Goal: Task Accomplishment & Management: Use online tool/utility

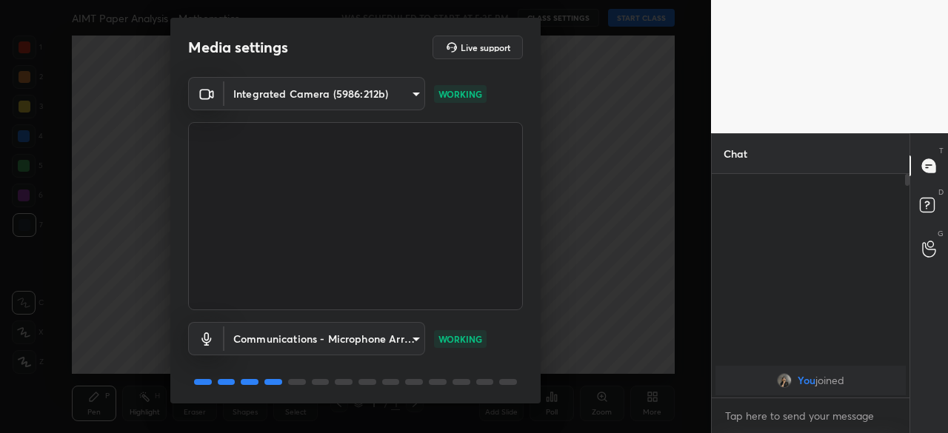
scroll to position [52, 0]
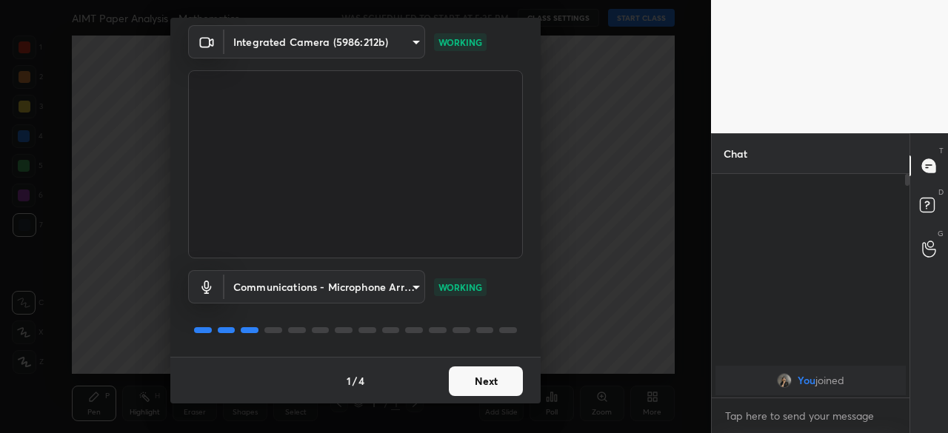
click at [468, 379] on button "Next" at bounding box center [486, 382] width 74 height 30
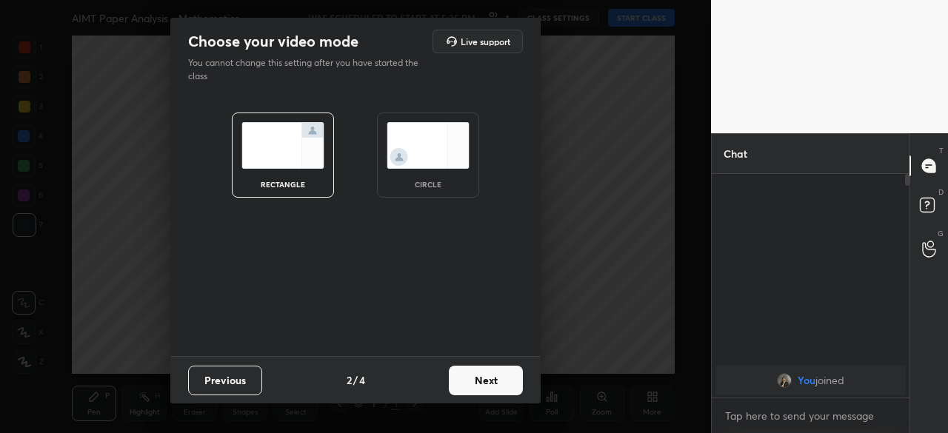
click at [425, 146] on img at bounding box center [428, 145] width 83 height 47
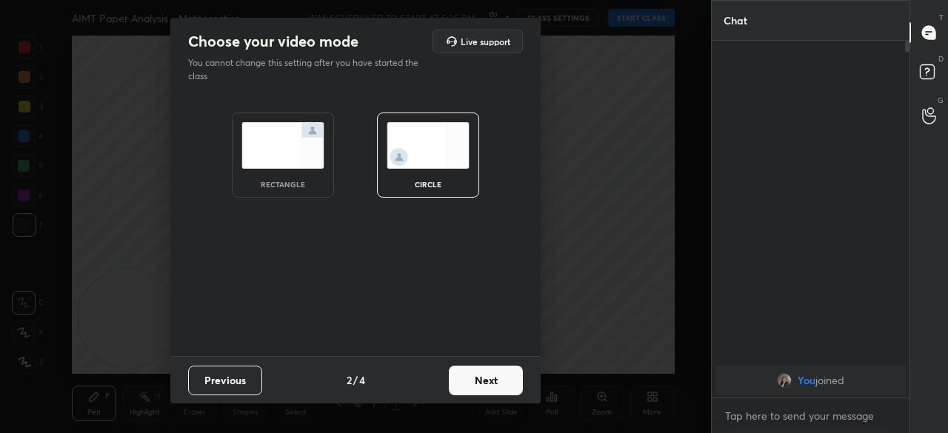
scroll to position [230, 193]
click at [491, 374] on button "Next" at bounding box center [486, 381] width 74 height 30
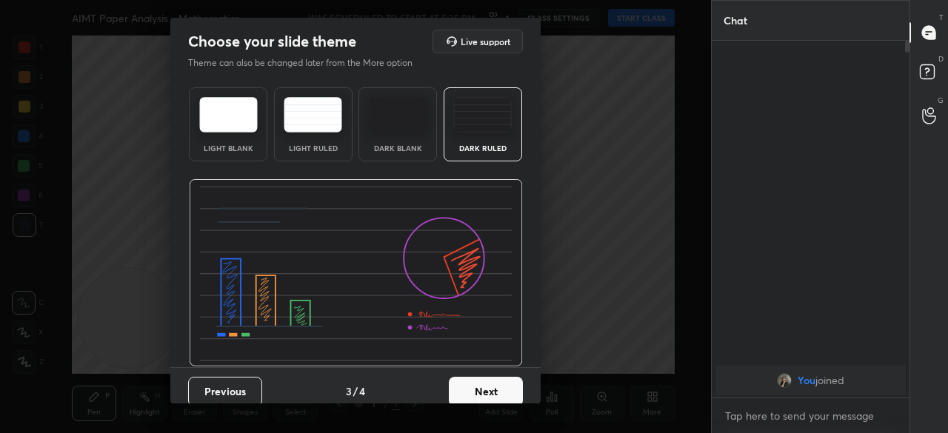
scroll to position [10, 0]
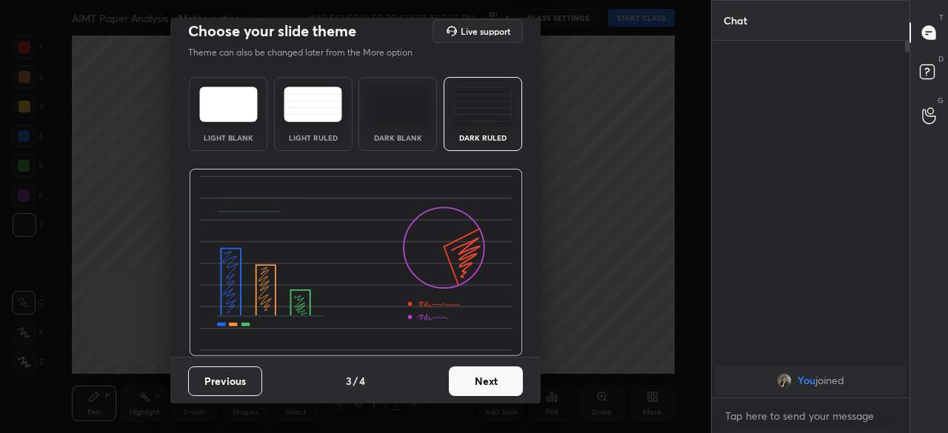
click at [485, 373] on button "Next" at bounding box center [486, 382] width 74 height 30
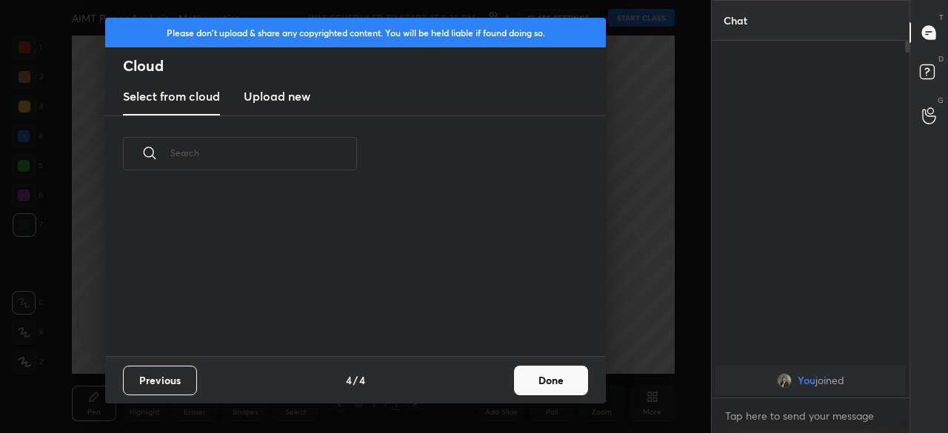
scroll to position [165, 476]
click at [291, 96] on h3 "Upload new" at bounding box center [277, 96] width 67 height 18
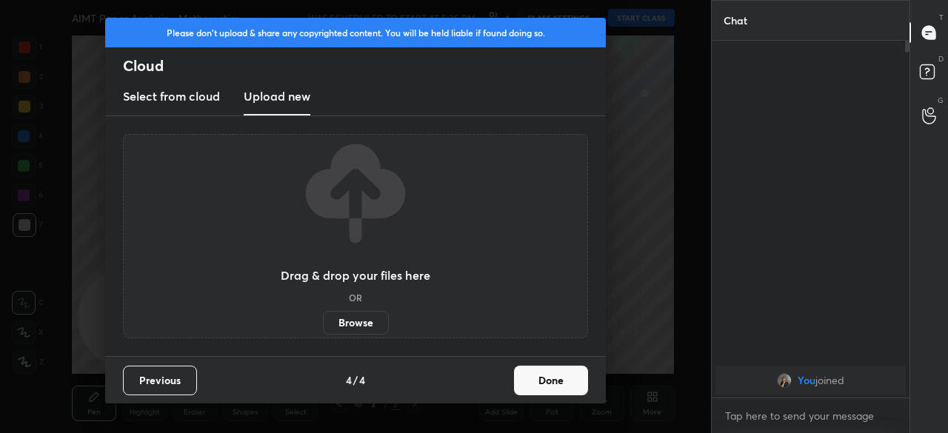
click at [567, 380] on button "Done" at bounding box center [551, 381] width 74 height 30
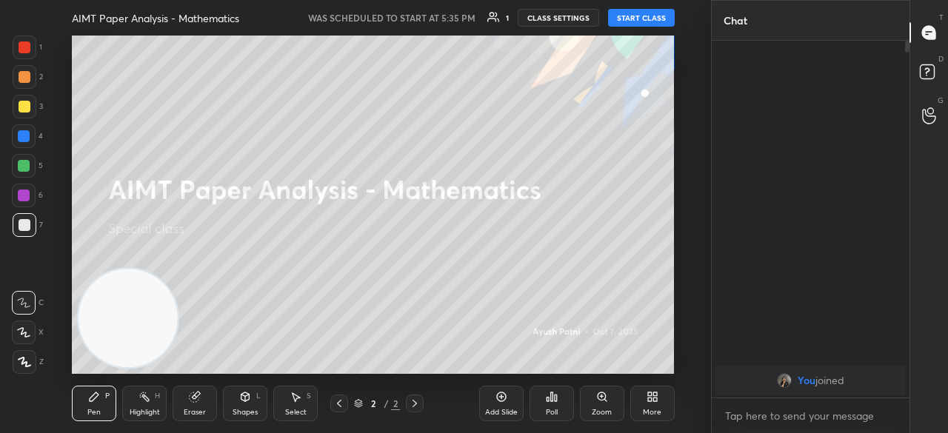
click at [645, 16] on button "START CLASS" at bounding box center [641, 18] width 67 height 18
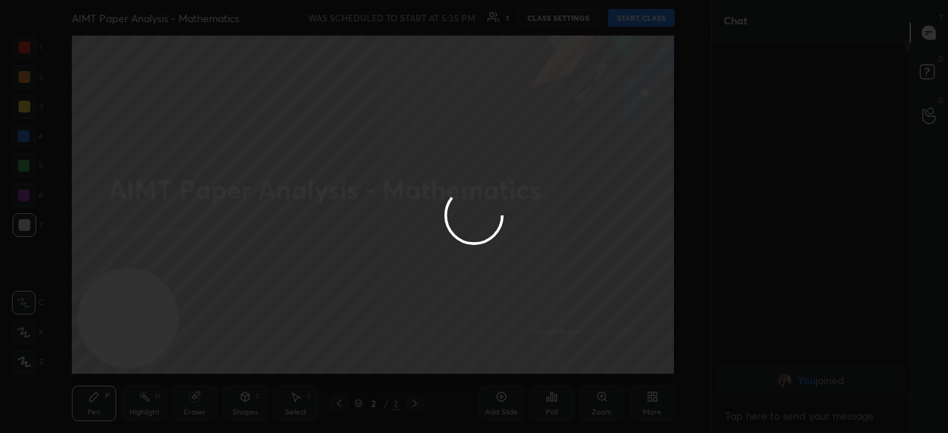
type textarea "x"
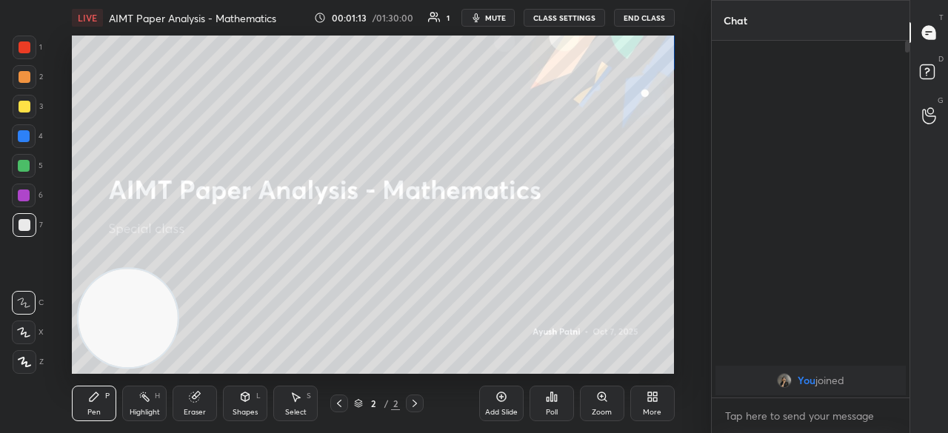
click at [501, 405] on div "Add Slide" at bounding box center [501, 404] width 44 height 36
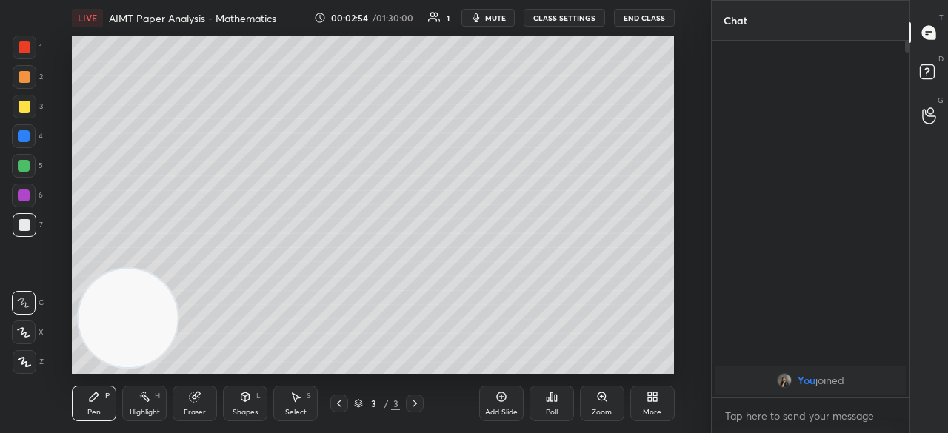
click at [503, 399] on icon at bounding box center [502, 397] width 12 height 12
click at [508, 402] on div "Add Slide" at bounding box center [501, 404] width 44 height 36
click at [504, 404] on div "Add Slide" at bounding box center [501, 404] width 44 height 36
click at [505, 404] on div "Add Slide" at bounding box center [501, 404] width 44 height 36
click at [497, 402] on icon at bounding box center [502, 397] width 12 height 12
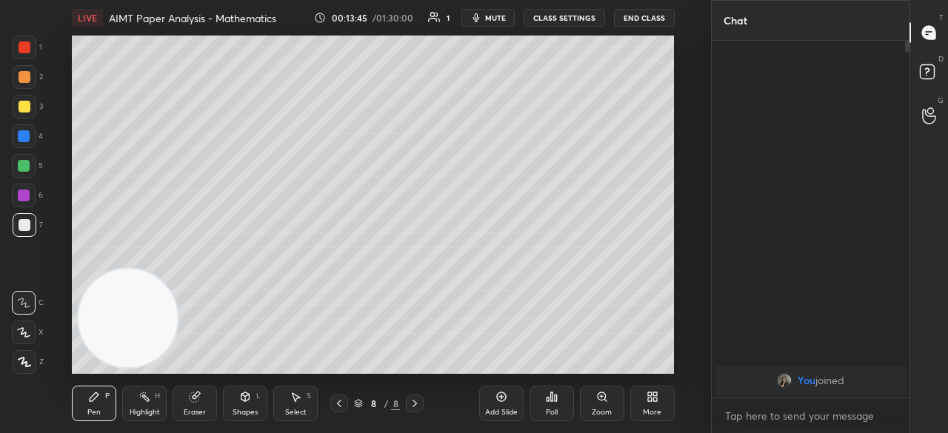
click at [499, 401] on icon at bounding box center [502, 397] width 12 height 12
click at [502, 394] on icon at bounding box center [502, 397] width 12 height 12
click at [505, 399] on icon at bounding box center [501, 398] width 10 height 10
click at [506, 400] on icon at bounding box center [502, 397] width 12 height 12
click at [507, 402] on icon at bounding box center [502, 397] width 12 height 12
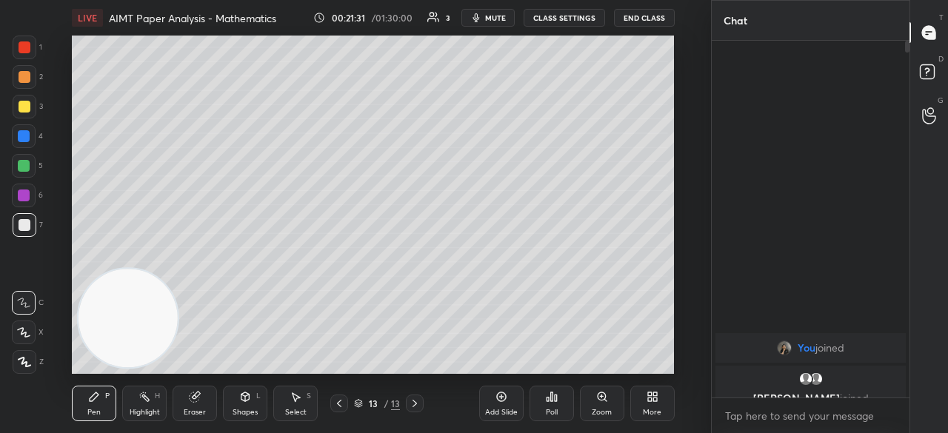
click at [505, 402] on icon at bounding box center [502, 397] width 12 height 12
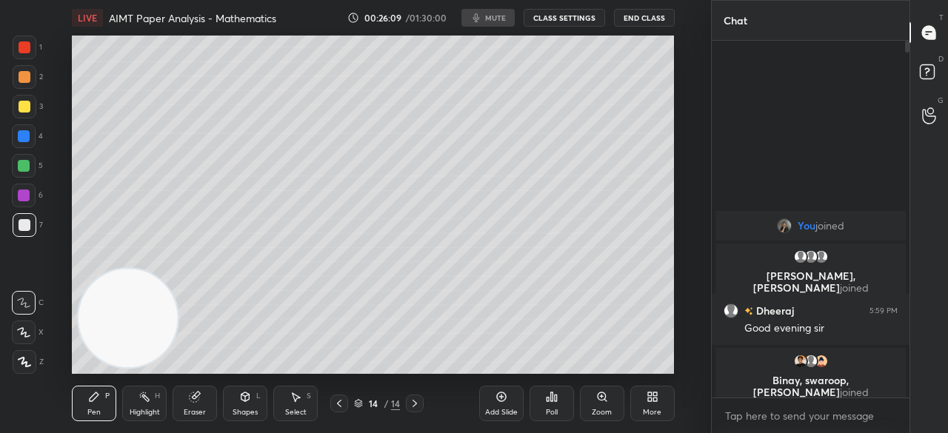
scroll to position [73762, 73449]
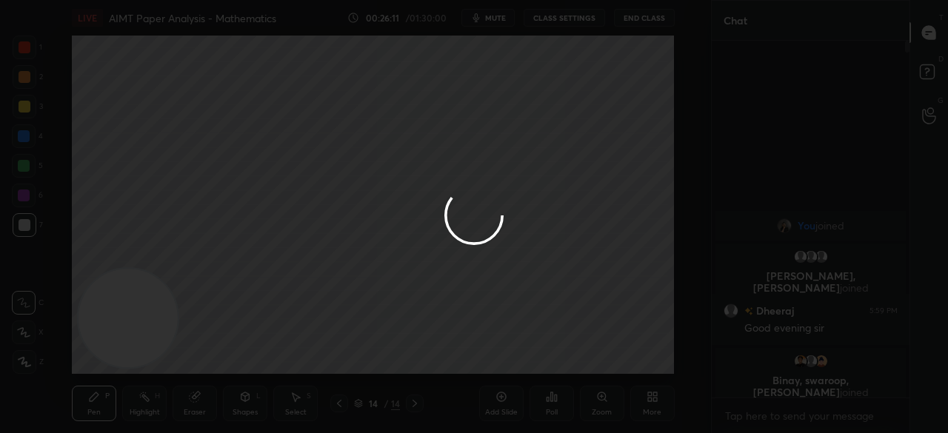
click at [498, 401] on div at bounding box center [474, 216] width 948 height 433
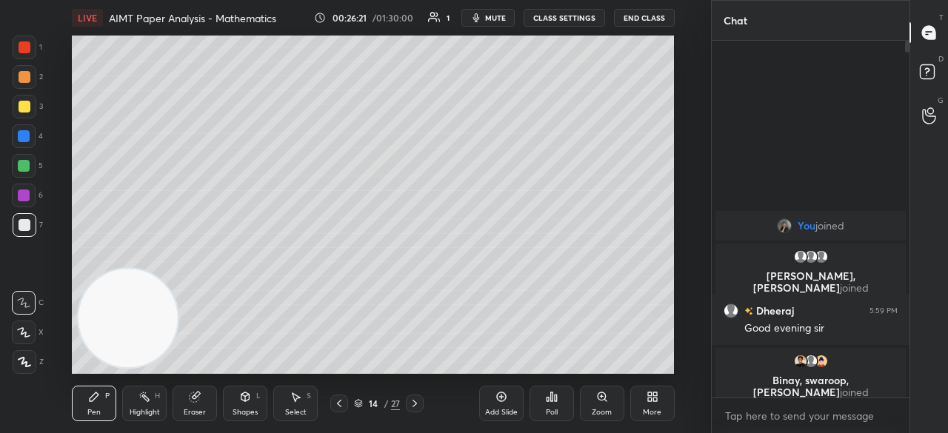
click at [502, 407] on div "Add Slide" at bounding box center [501, 404] width 44 height 36
click at [501, 411] on div "Add Slide" at bounding box center [501, 412] width 33 height 7
click at [499, 398] on icon at bounding box center [502, 397] width 12 height 12
drag, startPoint x: 499, startPoint y: 403, endPoint x: 490, endPoint y: 396, distance: 11.7
click at [499, 402] on div "Add Slide" at bounding box center [501, 404] width 44 height 36
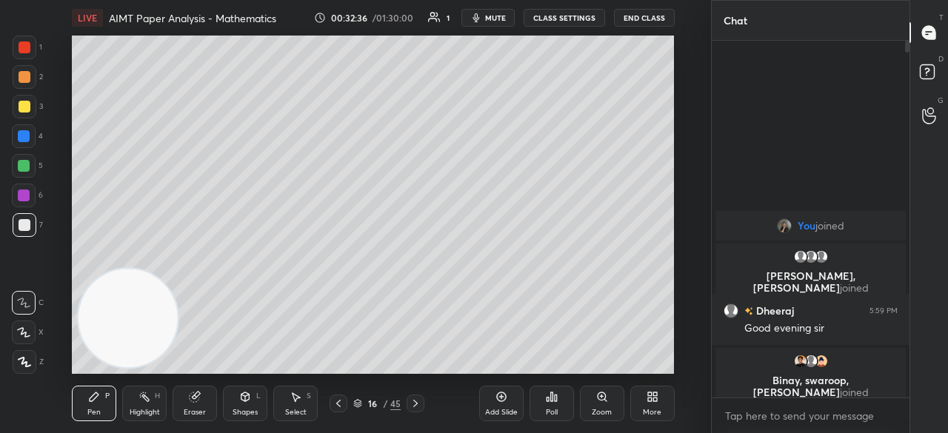
click at [491, 408] on div "Add Slide" at bounding box center [501, 404] width 44 height 36
click at [505, 399] on icon at bounding box center [502, 397] width 12 height 12
drag, startPoint x: 196, startPoint y: 398, endPoint x: 207, endPoint y: 383, distance: 18.5
click at [199, 397] on icon at bounding box center [195, 397] width 12 height 12
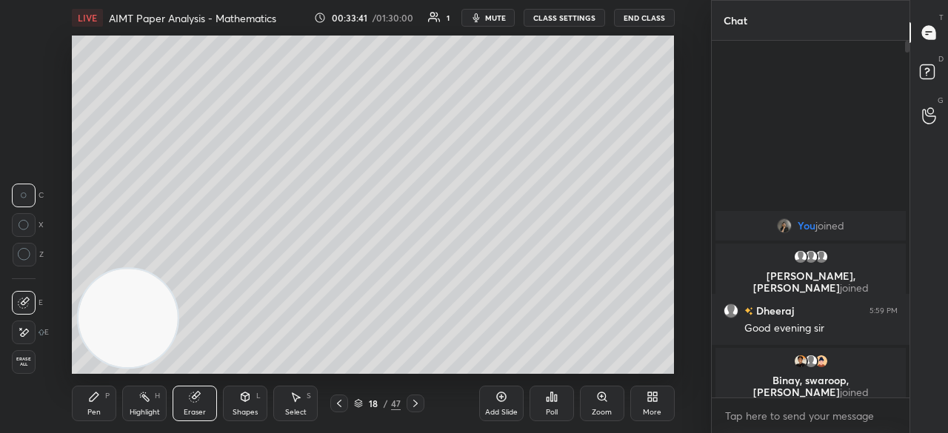
click at [99, 402] on icon at bounding box center [94, 397] width 12 height 12
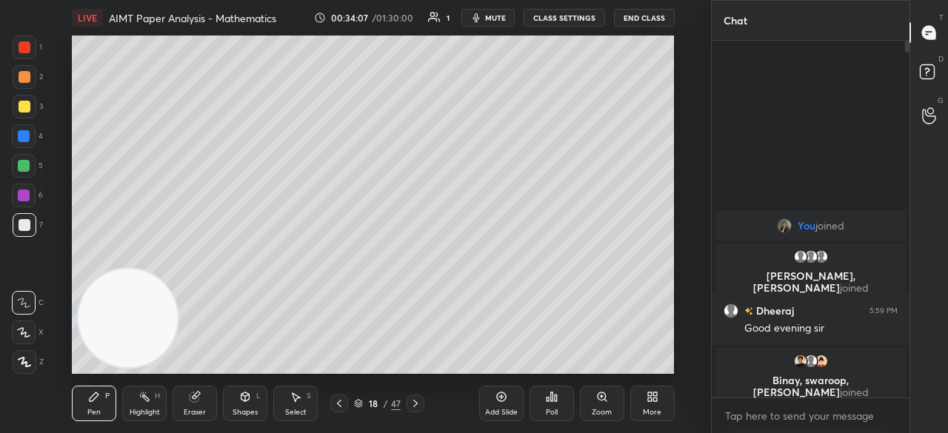
drag, startPoint x: 505, startPoint y: 405, endPoint x: 465, endPoint y: 376, distance: 49.4
click at [505, 405] on div "Add Slide" at bounding box center [501, 404] width 44 height 36
click at [505, 401] on icon at bounding box center [502, 397] width 12 height 12
click at [502, 394] on icon at bounding box center [502, 397] width 12 height 12
click at [299, 406] on div "Select S" at bounding box center [295, 404] width 44 height 36
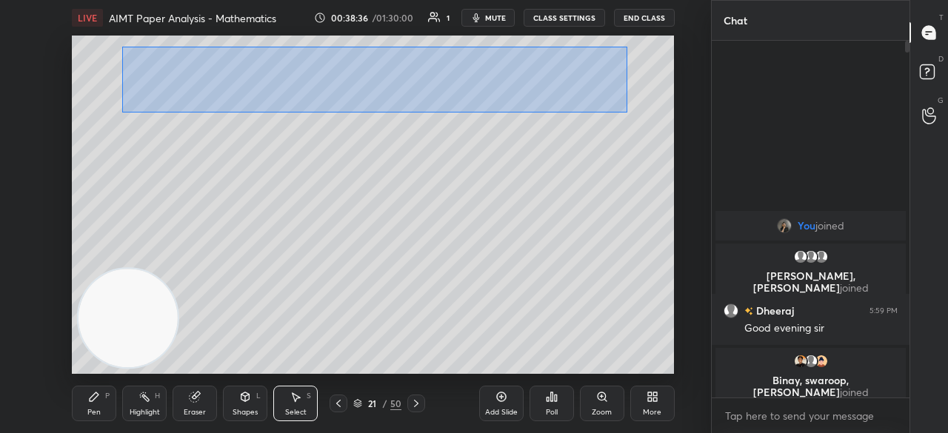
drag, startPoint x: 122, startPoint y: 47, endPoint x: 627, endPoint y: 113, distance: 509.7
click at [627, 113] on div "0 ° Undo Copy Duplicate Duplicate to new slide Delete" at bounding box center [373, 205] width 602 height 339
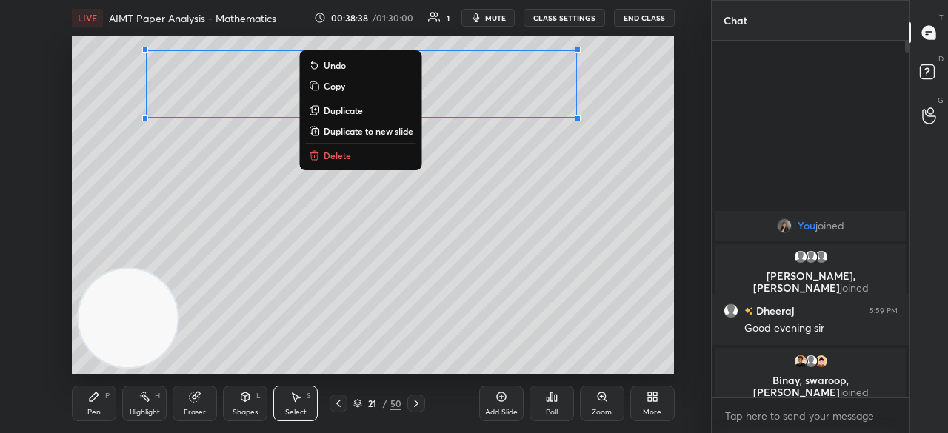
click at [339, 87] on p "Copy" at bounding box center [334, 86] width 21 height 12
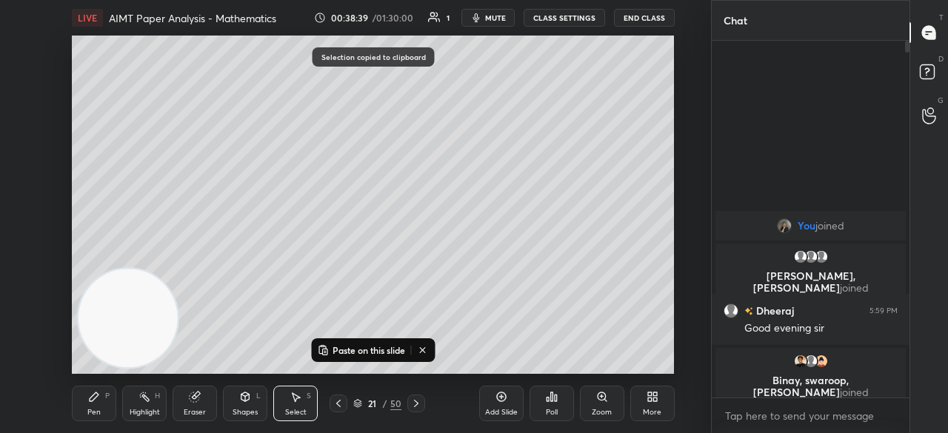
drag, startPoint x: 496, startPoint y: 401, endPoint x: 472, endPoint y: 357, distance: 50.1
click at [496, 402] on icon at bounding box center [502, 397] width 12 height 12
click at [173, 72] on div "0 ° Undo Copy Paste here Duplicate Duplicate to new slide Delete" at bounding box center [373, 205] width 602 height 339
click at [359, 353] on p "Paste on this slide" at bounding box center [369, 351] width 73 height 12
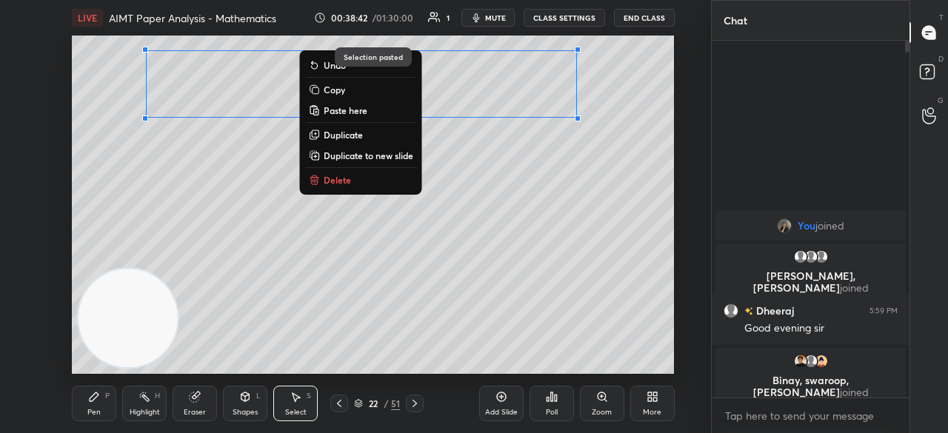
click at [497, 219] on div "0 ° Undo Copy Paste here Duplicate Duplicate to new slide Delete" at bounding box center [373, 205] width 602 height 339
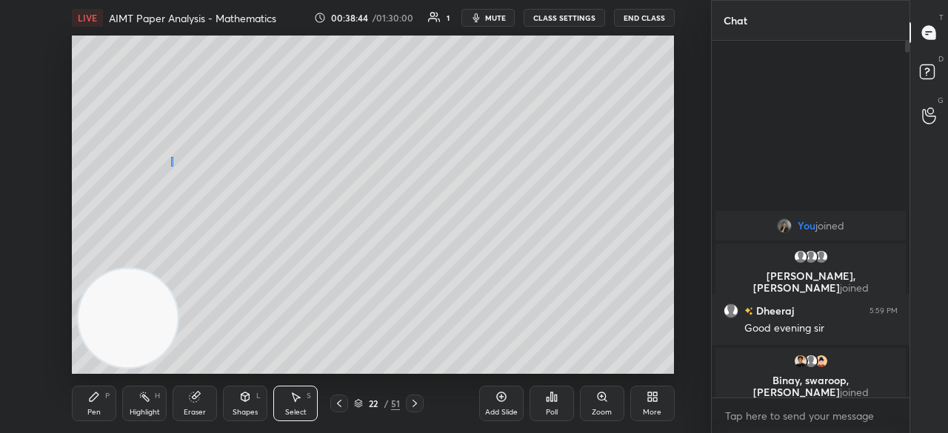
drag, startPoint x: 171, startPoint y: 157, endPoint x: 166, endPoint y: 195, distance: 38.1
click at [166, 199] on div "0 ° Undo Copy Paste here Duplicate Duplicate to new slide Delete" at bounding box center [373, 205] width 602 height 339
drag, startPoint x: 94, startPoint y: 398, endPoint x: 158, endPoint y: 321, distance: 100.0
click at [96, 398] on icon at bounding box center [94, 397] width 9 height 9
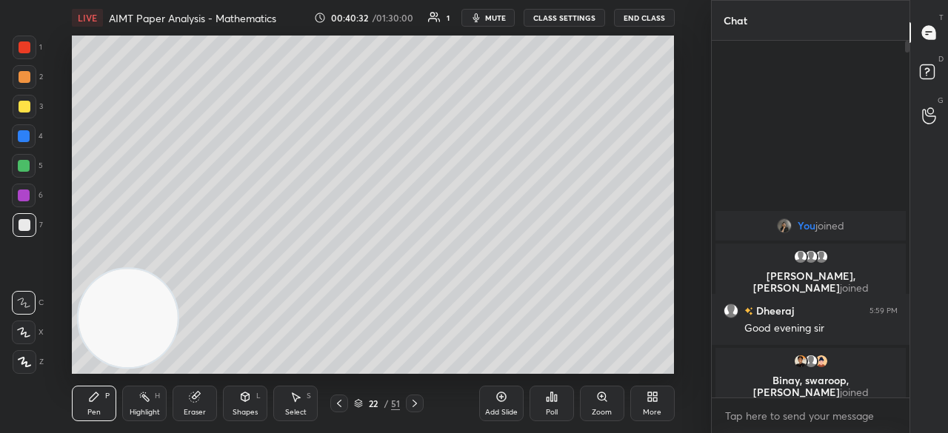
drag, startPoint x: 197, startPoint y: 399, endPoint x: 205, endPoint y: 385, distance: 15.9
click at [202, 396] on div "Eraser" at bounding box center [195, 404] width 44 height 36
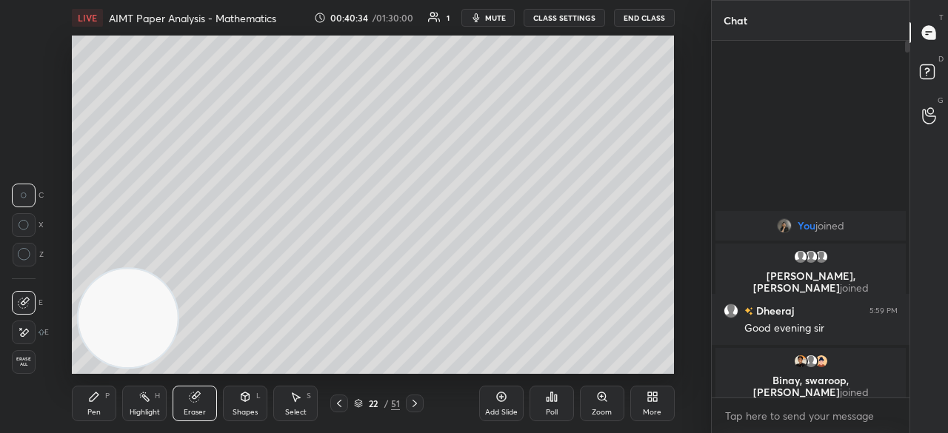
click at [101, 407] on div "Pen P" at bounding box center [94, 404] width 44 height 36
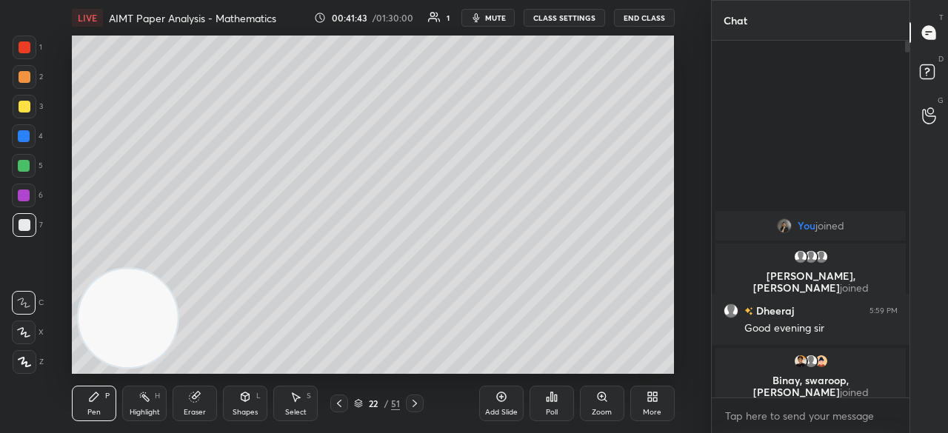
click at [502, 401] on icon at bounding box center [502, 397] width 12 height 12
click at [836, 188] on div "You joined Dheeraj, mannat, Krishna joined Dheeraj 5:59 PM Good evening sir Bin…" at bounding box center [811, 219] width 198 height 357
click at [909, 47] on div at bounding box center [908, 47] width 4 height 12
drag, startPoint x: 908, startPoint y: 47, endPoint x: 877, endPoint y: 164, distance: 121.0
click at [898, 139] on div "You joined Dheeraj, mannat, Krishna joined Dheeraj 5:59 PM Good evening sir Bin…" at bounding box center [811, 219] width 198 height 357
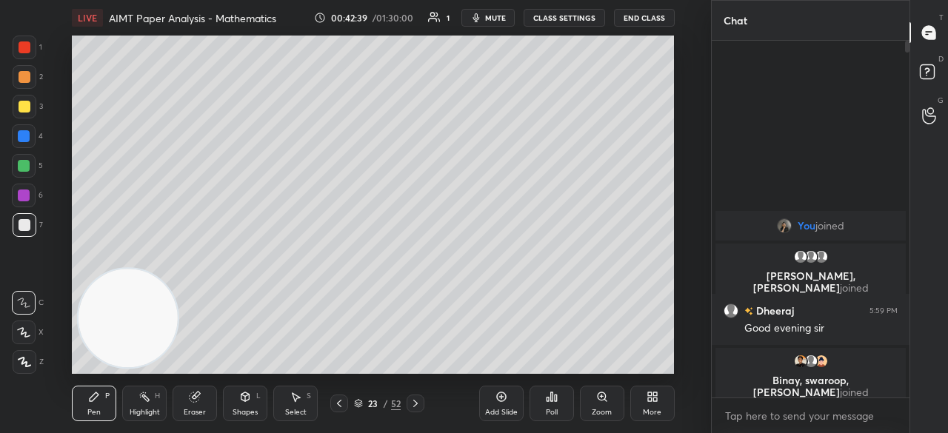
drag, startPoint x: 858, startPoint y: 167, endPoint x: 888, endPoint y: 140, distance: 39.9
click at [863, 128] on div "You joined Dheeraj, mannat, Krishna joined Dheeraj 5:59 PM Good evening sir Bin…" at bounding box center [811, 219] width 198 height 357
drag, startPoint x: 907, startPoint y: 46, endPoint x: 886, endPoint y: 127, distance: 83.6
click at [899, 111] on div "You joined Dheeraj, mannat, Krishna joined Dheeraj 5:59 PM Good evening sir Bin…" at bounding box center [811, 219] width 198 height 357
click at [489, 405] on div "Add Slide" at bounding box center [501, 404] width 44 height 36
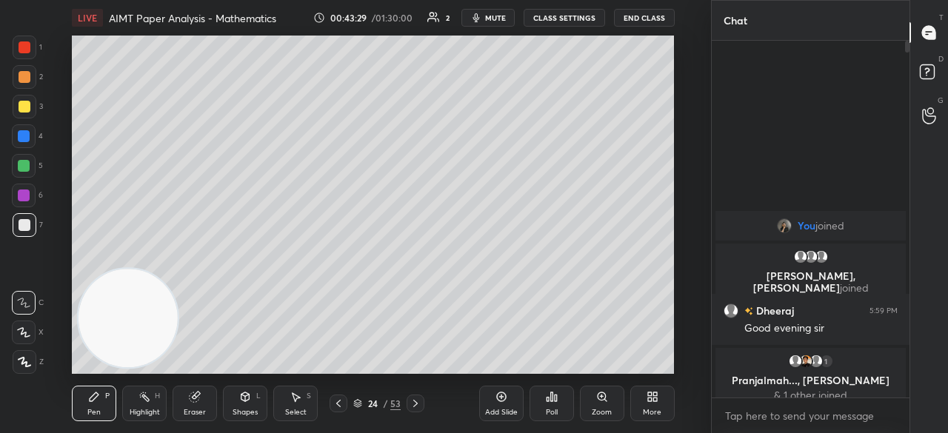
click at [504, 398] on icon at bounding box center [502, 397] width 12 height 12
click at [508, 398] on div "Add Slide" at bounding box center [501, 404] width 44 height 36
drag, startPoint x: 500, startPoint y: 399, endPoint x: 492, endPoint y: 387, distance: 15.0
click at [502, 399] on icon at bounding box center [502, 397] width 12 height 12
click at [505, 399] on icon at bounding box center [502, 397] width 12 height 12
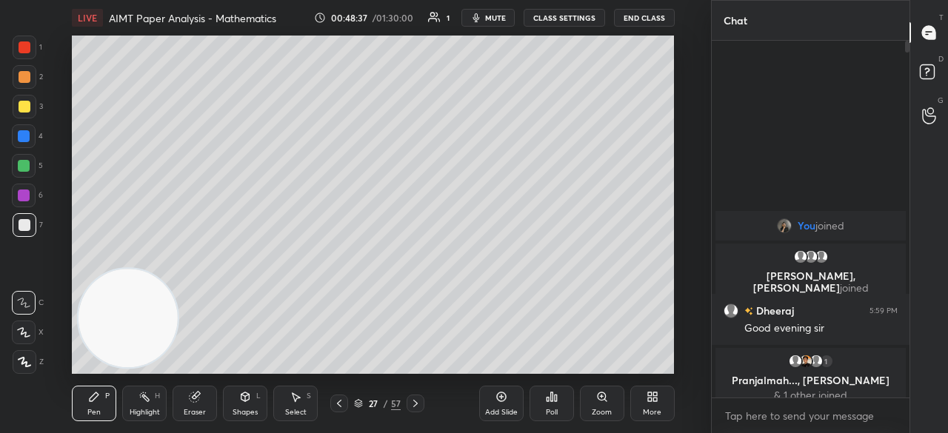
click at [498, 403] on div "Add Slide" at bounding box center [501, 404] width 44 height 36
drag, startPoint x: 496, startPoint y: 393, endPoint x: 489, endPoint y: 393, distance: 7.4
click at [496, 396] on icon at bounding box center [502, 397] width 12 height 12
click at [499, 400] on icon at bounding box center [502, 397] width 12 height 12
click at [648, 16] on button "End Class" at bounding box center [644, 18] width 61 height 18
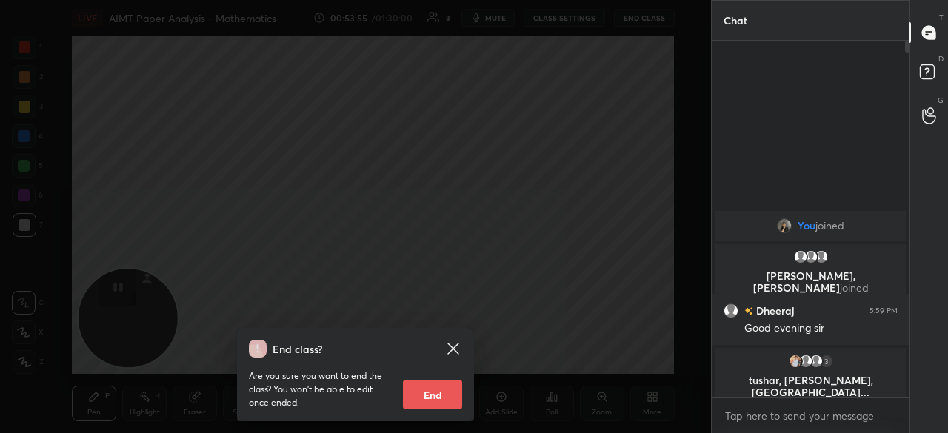
click at [436, 397] on button "End" at bounding box center [432, 395] width 59 height 30
type textarea "x"
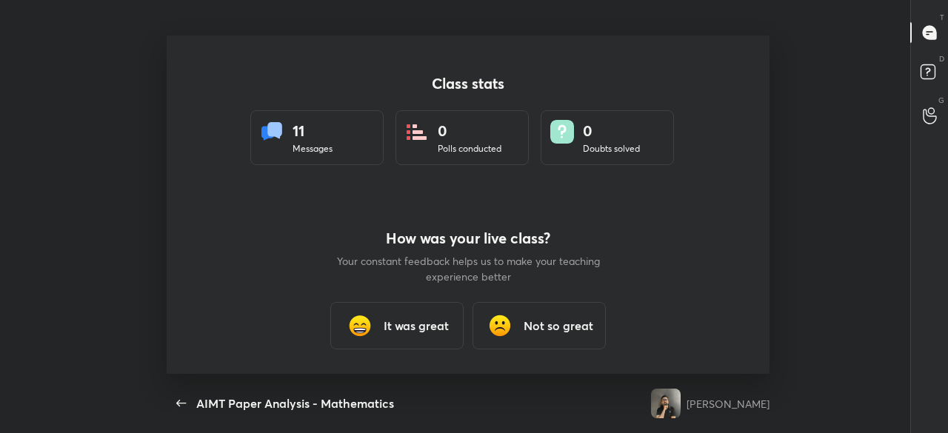
scroll to position [339, 937]
drag, startPoint x: 231, startPoint y: 314, endPoint x: 283, endPoint y: 268, distance: 69.8
click at [243, 306] on div "Class stats 11 Messages 0 Polls conducted 0 Doubts solved How was your live cla…" at bounding box center [468, 205] width 602 height 339
